Goal: Information Seeking & Learning: Learn about a topic

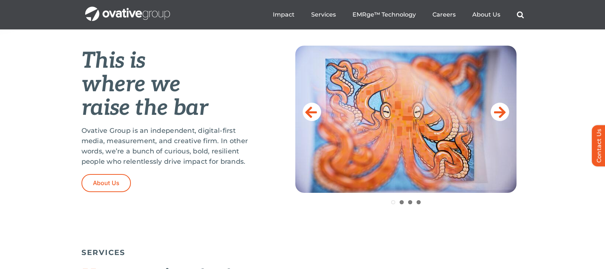
scroll to position [297, 0]
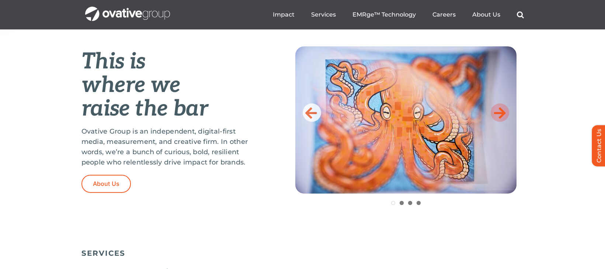
click at [502, 112] on icon at bounding box center [500, 112] width 12 height 15
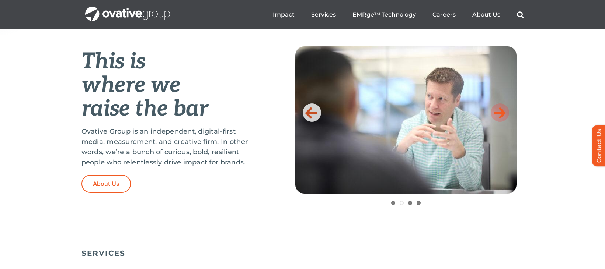
click at [502, 112] on icon at bounding box center [500, 112] width 12 height 15
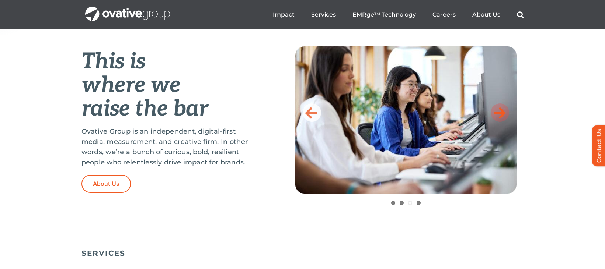
click at [502, 112] on icon at bounding box center [500, 112] width 12 height 15
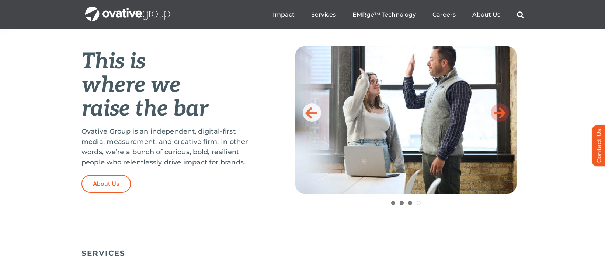
click at [501, 112] on icon at bounding box center [500, 112] width 12 height 15
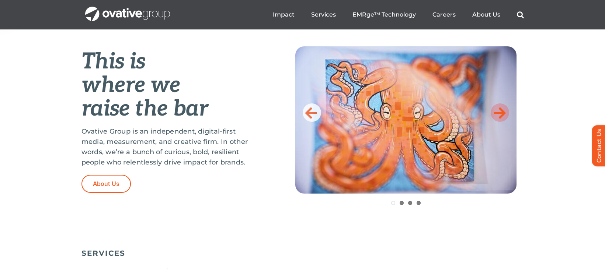
click at [501, 112] on icon at bounding box center [500, 112] width 12 height 15
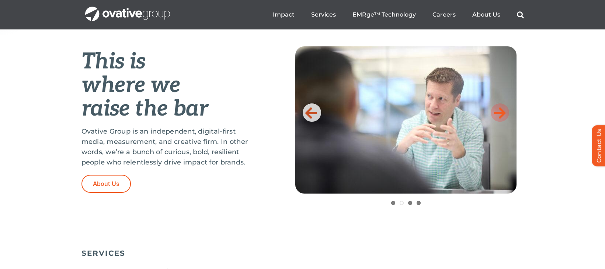
click at [501, 112] on icon at bounding box center [500, 112] width 12 height 15
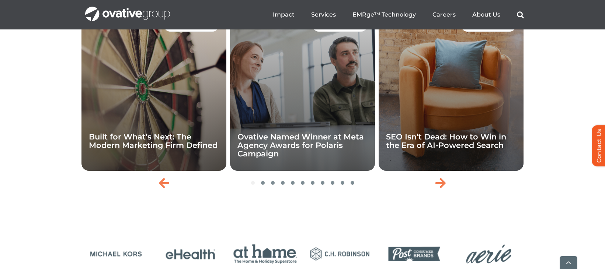
scroll to position [1617, 0]
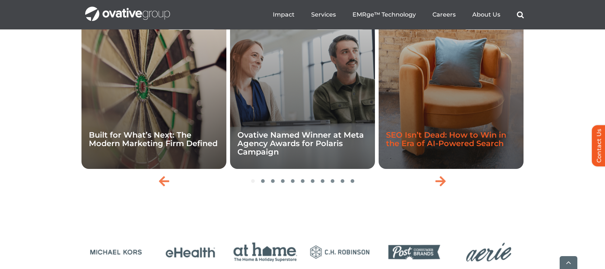
click at [443, 148] on link "SEO Isn’t Dead: How to Win in the Era of AI-Powered Search" at bounding box center [446, 139] width 120 height 18
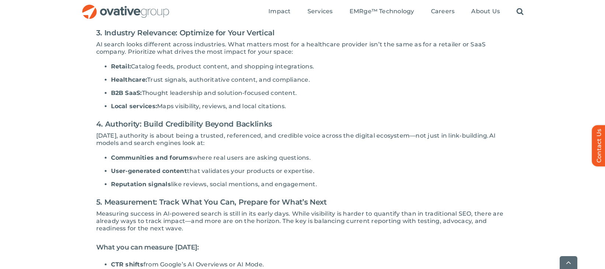
scroll to position [512, 0]
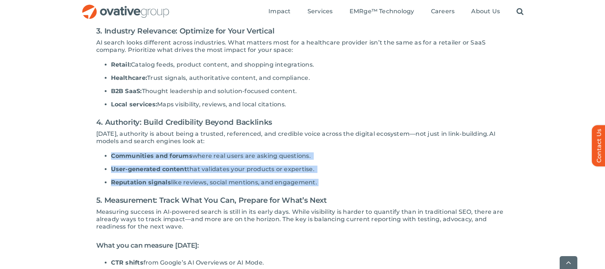
drag, startPoint x: 327, startPoint y: 181, endPoint x: 97, endPoint y: 152, distance: 232.1
click at [97, 151] on div "You’ve probably seen the “SEO is dead” headlines. They grab attention, but they…" at bounding box center [302, 108] width 413 height 860
copy div "Communities and forums where real users are asking questions. User-generated co…"
